Goal: Information Seeking & Learning: Find specific fact

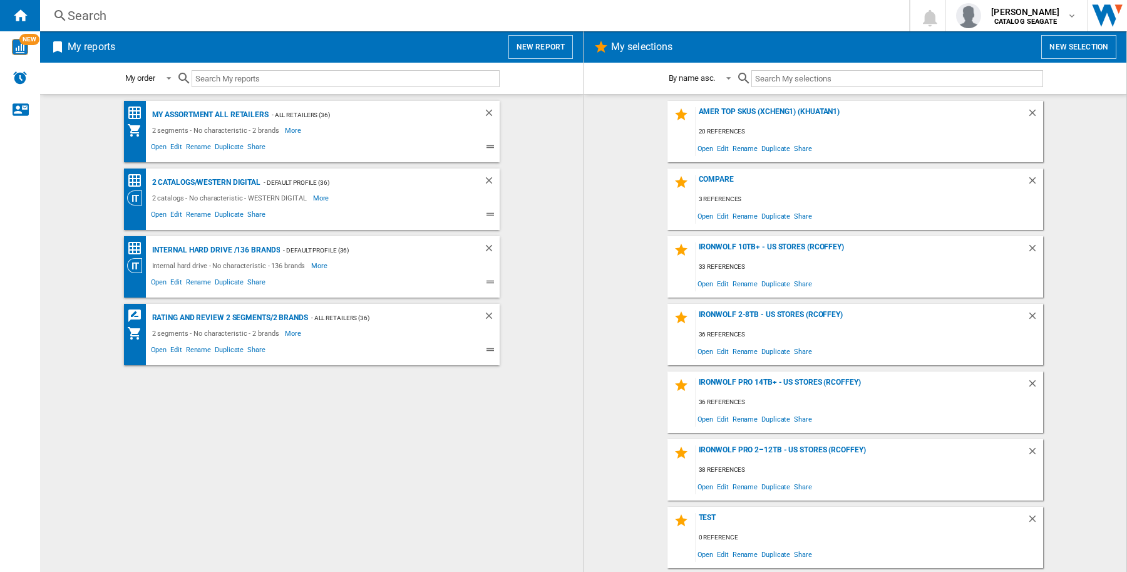
click at [113, 20] on div "Search" at bounding box center [472, 16] width 809 height 18
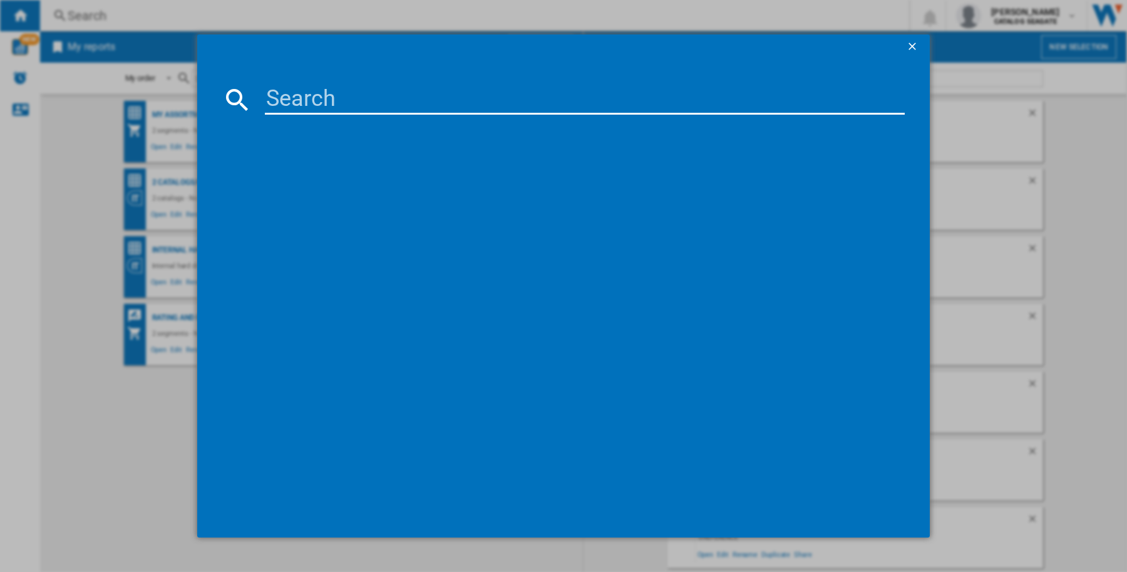
click at [346, 95] on input at bounding box center [585, 100] width 640 height 30
paste input "WESTERN DIGITAL WD1000CHTZ40PK 2.5" SATA III 1TB 10000 64MB"
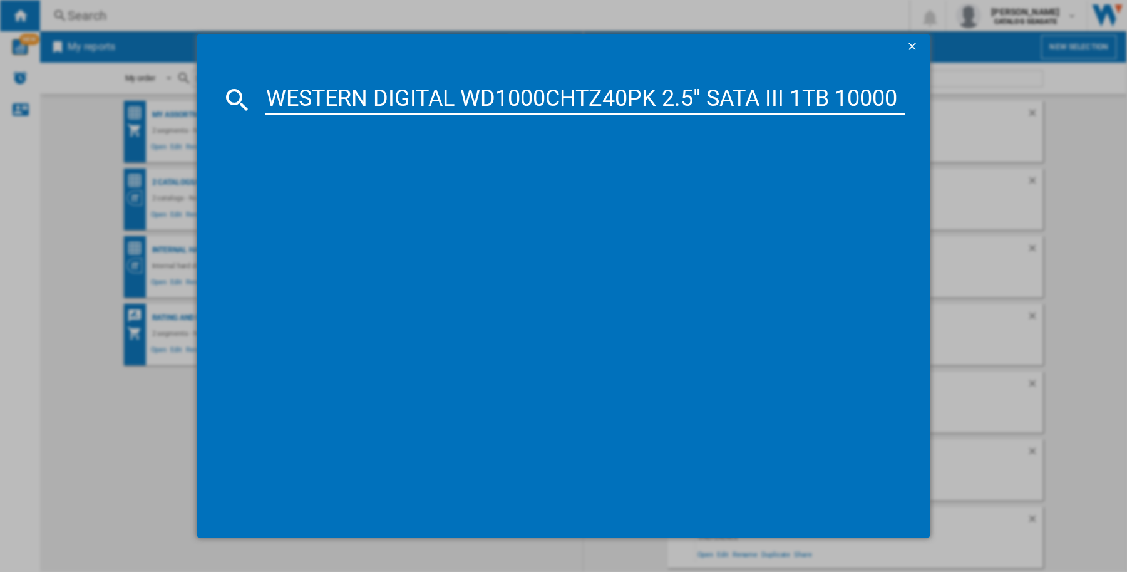
scroll to position [0, 61]
type input "WESTERN DIGITAL WD1000CHTZ40PK 2.5" SATA III 1TB 10000 64MB"
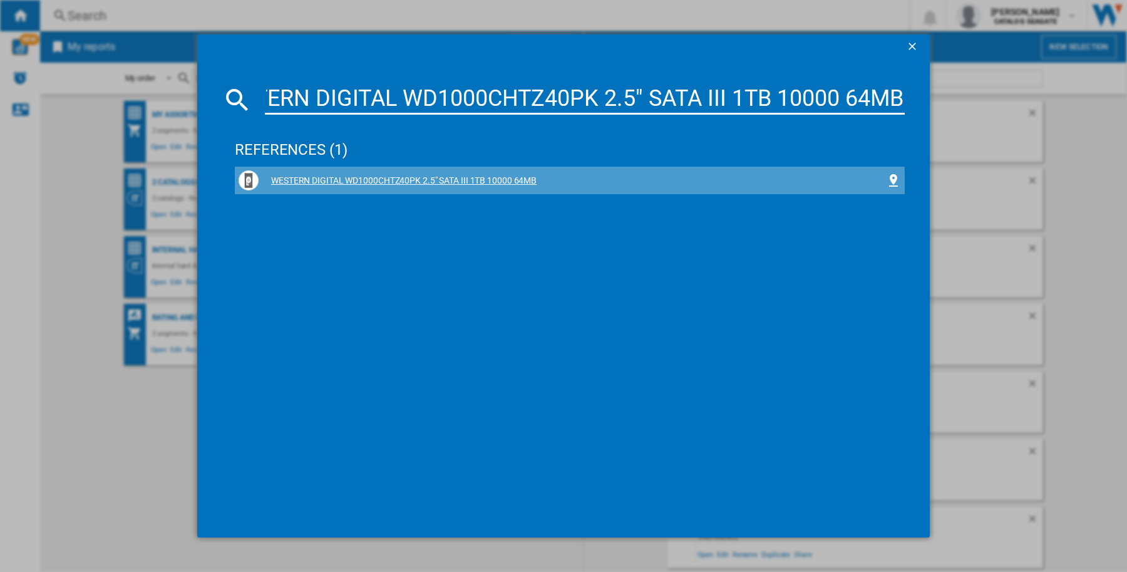
click at [364, 188] on div "WESTERN DIGITAL WD1000CHTZ40PK 2.5" SATA III 1TB 10000 64MB" at bounding box center [570, 180] width 662 height 20
click at [373, 178] on div "WESTERN DIGITAL WD1000CHTZ40PK 2.5" SATA III 1TB 10000 64MB" at bounding box center [572, 181] width 627 height 13
